Goal: Navigation & Orientation: Find specific page/section

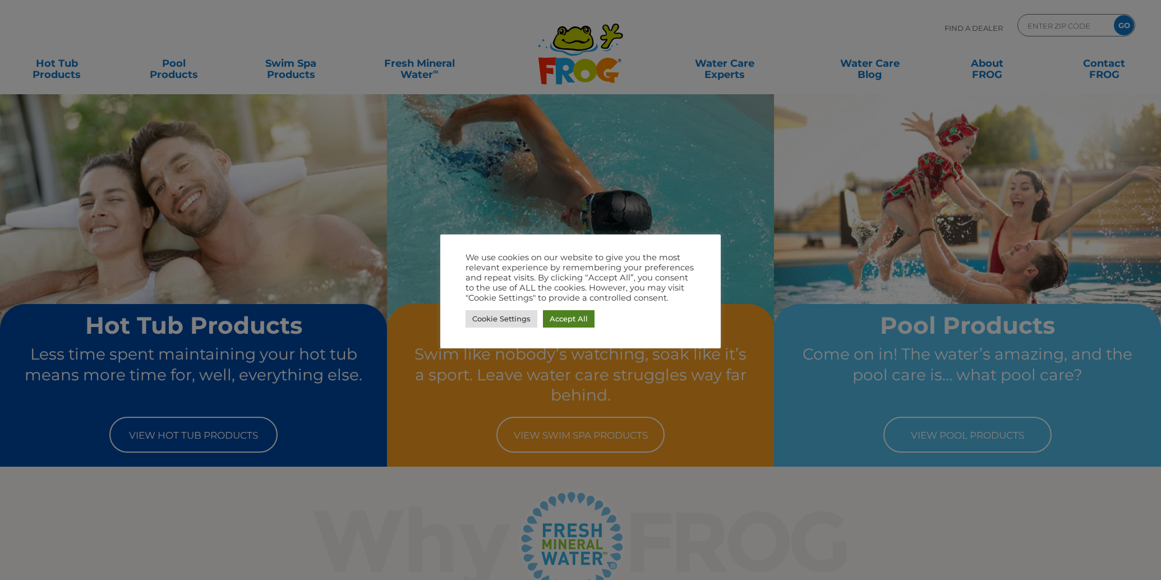
click at [565, 321] on link "Accept All" at bounding box center [569, 318] width 52 height 17
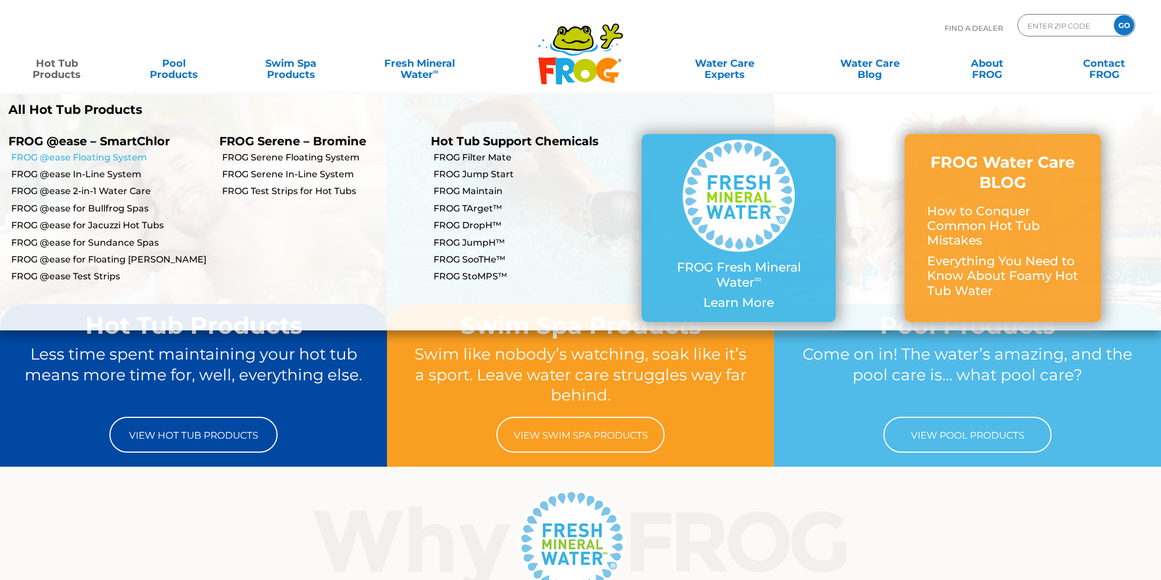
click at [70, 158] on link "FROG @ease Floating System" at bounding box center [111, 157] width 200 height 12
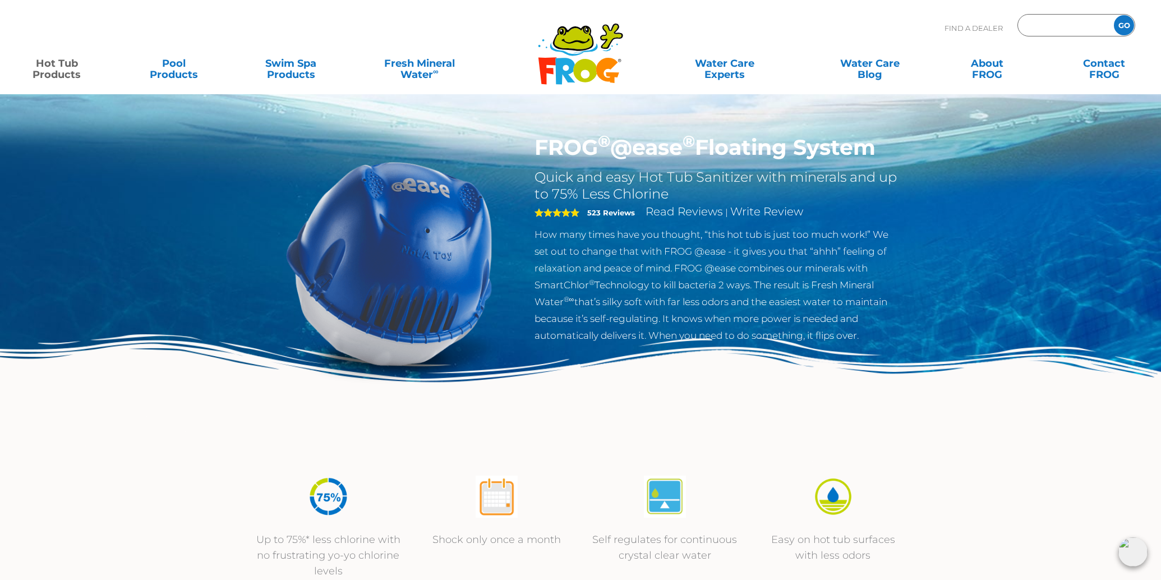
click at [1063, 26] on input "Zip Code Form" at bounding box center [1065, 25] width 76 height 16
type input "77418"
click at [1114, 15] on input "GO" at bounding box center [1124, 25] width 20 height 20
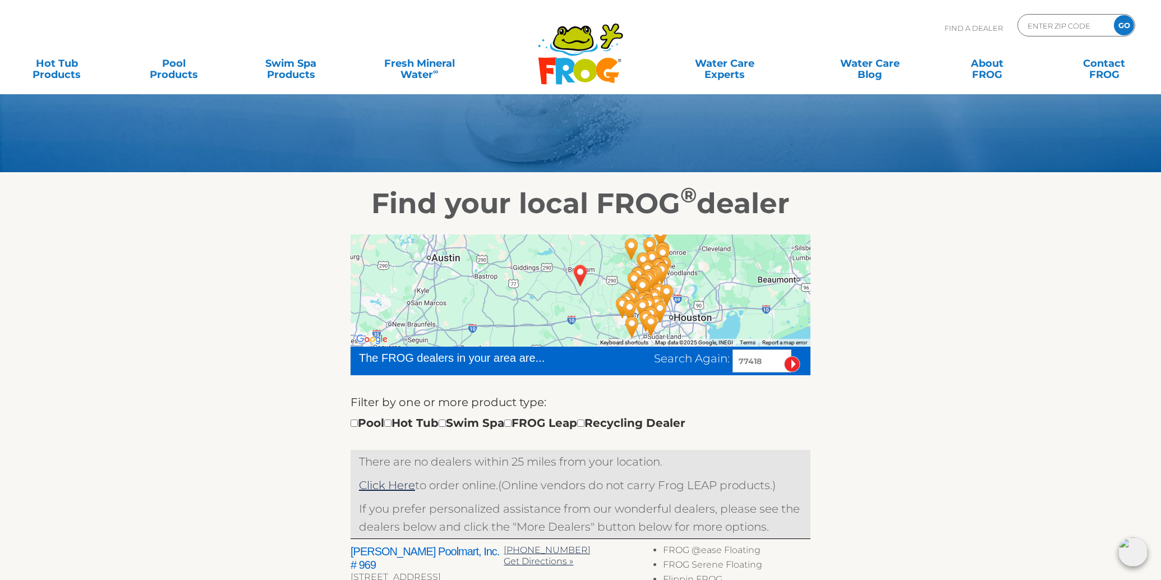
scroll to position [76, 0]
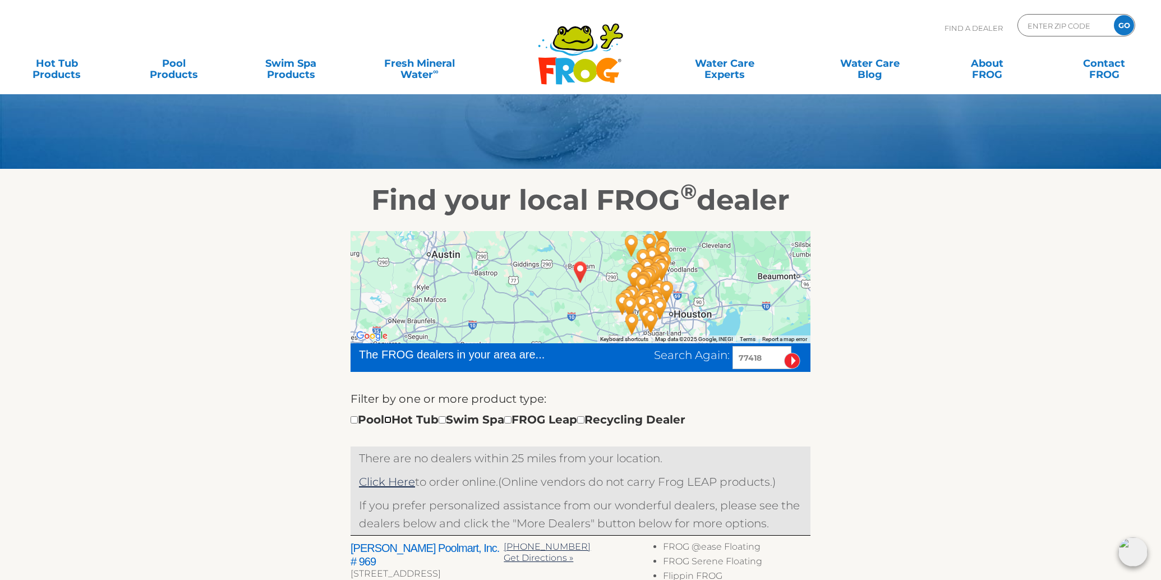
click at [392, 421] on input "checkbox" at bounding box center [387, 419] width 7 height 7
checkbox input "true"
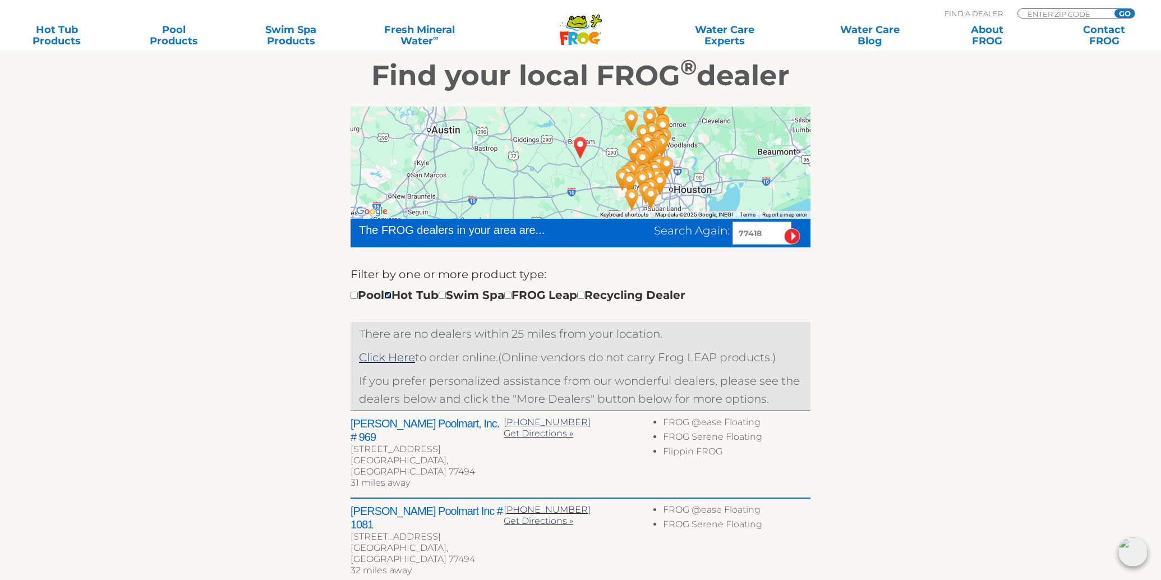
scroll to position [203, 0]
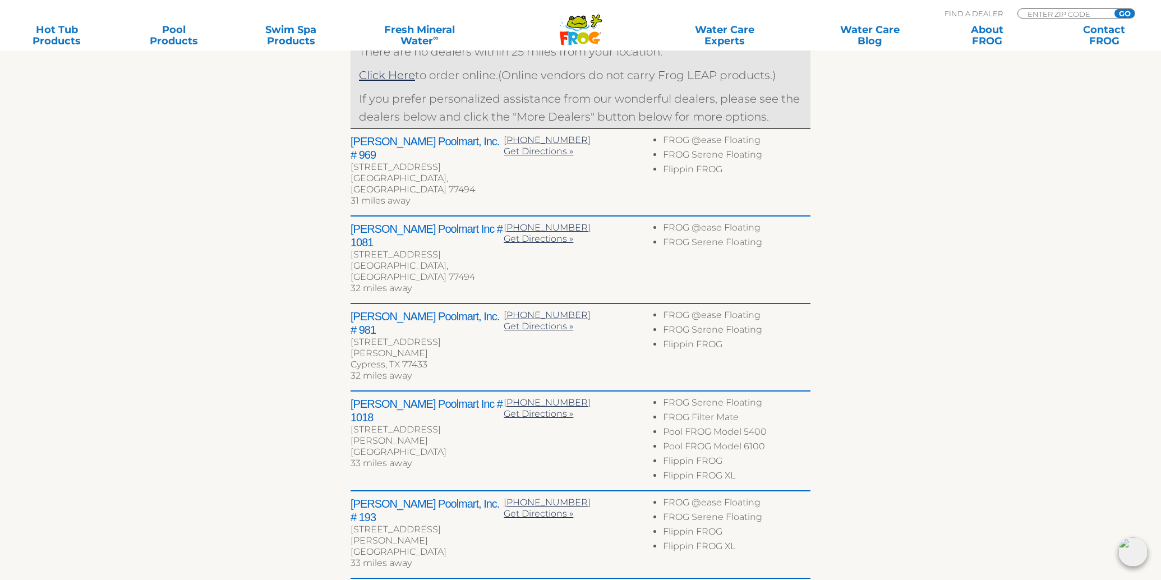
scroll to position [488, 0]
